Goal: Task Accomplishment & Management: Manage account settings

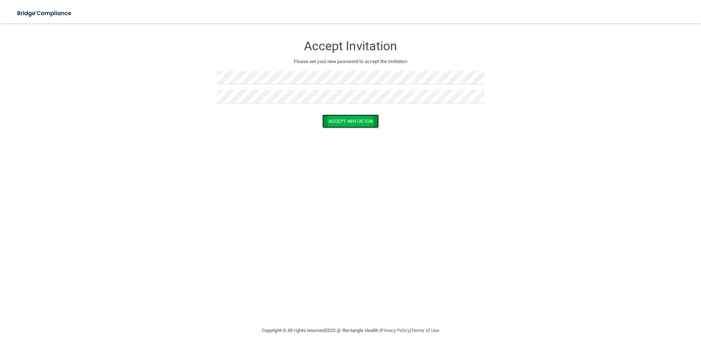
click at [328, 121] on button "Accept Invitation" at bounding box center [350, 121] width 56 height 14
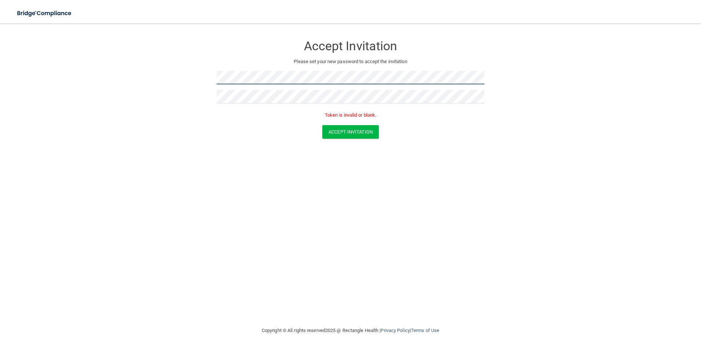
click at [201, 76] on form "Accept Invitation Please set your new password to accept the invitation Token i…" at bounding box center [350, 89] width 671 height 117
click at [361, 136] on button "Accept Invitation" at bounding box center [350, 132] width 56 height 14
click at [200, 77] on form "Accept Invitation Please set your new password to accept the invitation Token i…" at bounding box center [350, 89] width 671 height 117
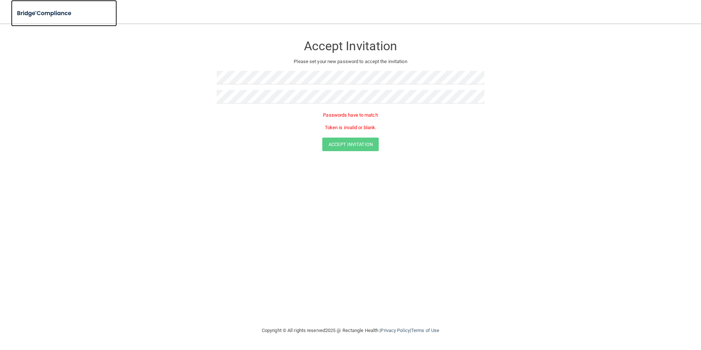
click at [58, 11] on img at bounding box center [44, 13] width 67 height 15
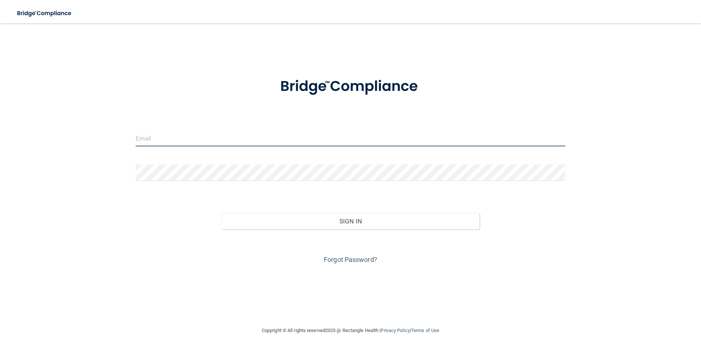
click at [198, 141] on input "email" at bounding box center [351, 138] width 430 height 16
type input "[PERSON_NAME][EMAIL_ADDRESS][PERSON_NAME][DOMAIN_NAME]"
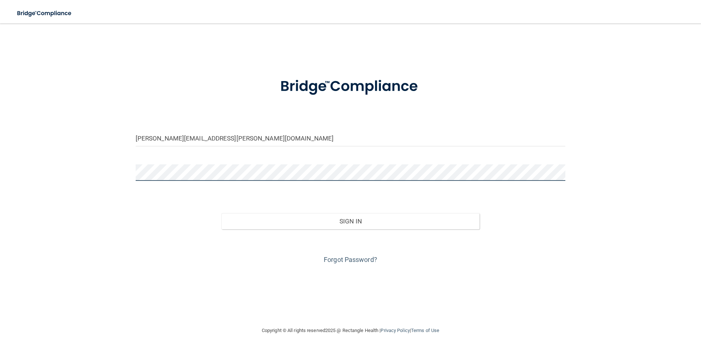
click at [221, 213] on button "Sign In" at bounding box center [350, 221] width 258 height 16
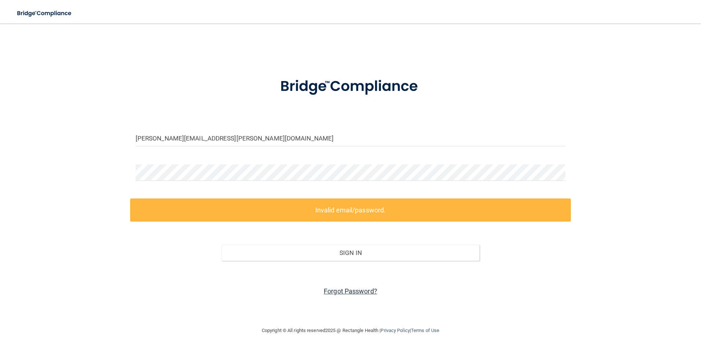
click at [363, 294] on link "Forgot Password?" at bounding box center [351, 291] width 54 height 8
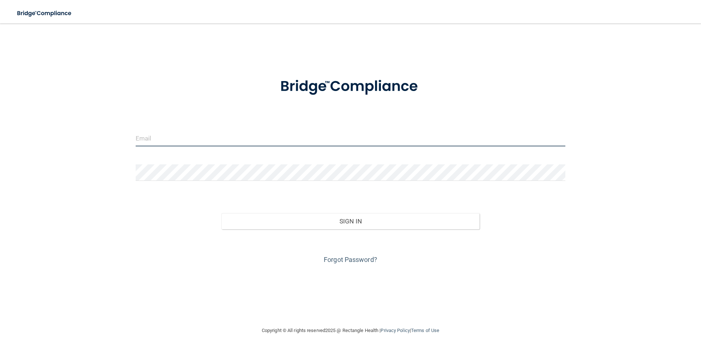
click at [195, 142] on input "email" at bounding box center [351, 138] width 430 height 16
type input "[EMAIL_ADDRESS][DOMAIN_NAME]"
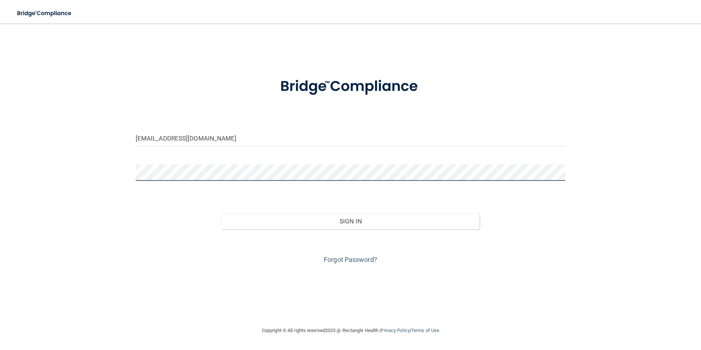
click at [221, 213] on button "Sign In" at bounding box center [350, 221] width 258 height 16
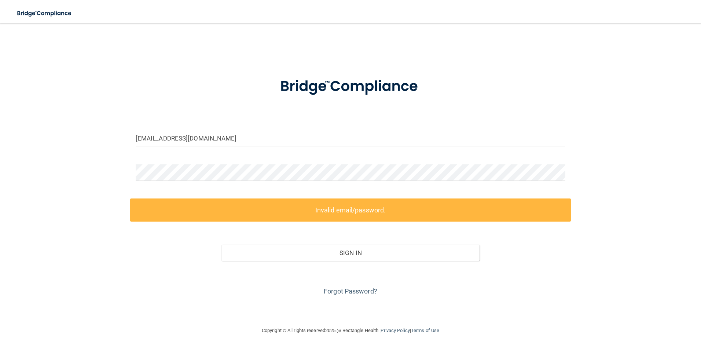
click at [354, 208] on label "Invalid email/password." at bounding box center [350, 209] width 441 height 23
click at [354, 296] on div "Forgot Password?" at bounding box center [350, 279] width 441 height 37
click at [354, 291] on link "Forgot Password?" at bounding box center [351, 291] width 54 height 8
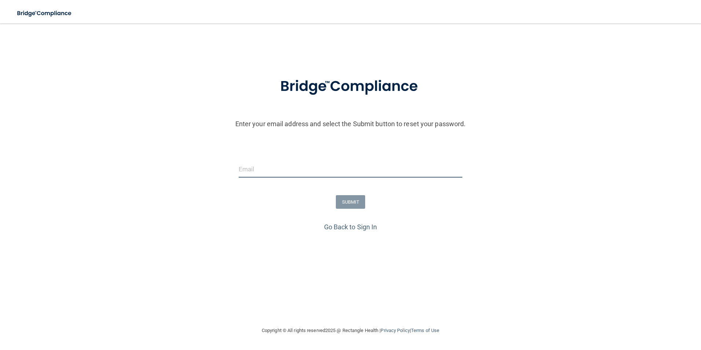
click at [243, 171] on input "email" at bounding box center [351, 169] width 224 height 16
type input "[EMAIL_ADDRESS][DOMAIN_NAME]"
click at [344, 201] on button "SUBMIT" at bounding box center [351, 202] width 30 height 14
